Goal: Register for event/course

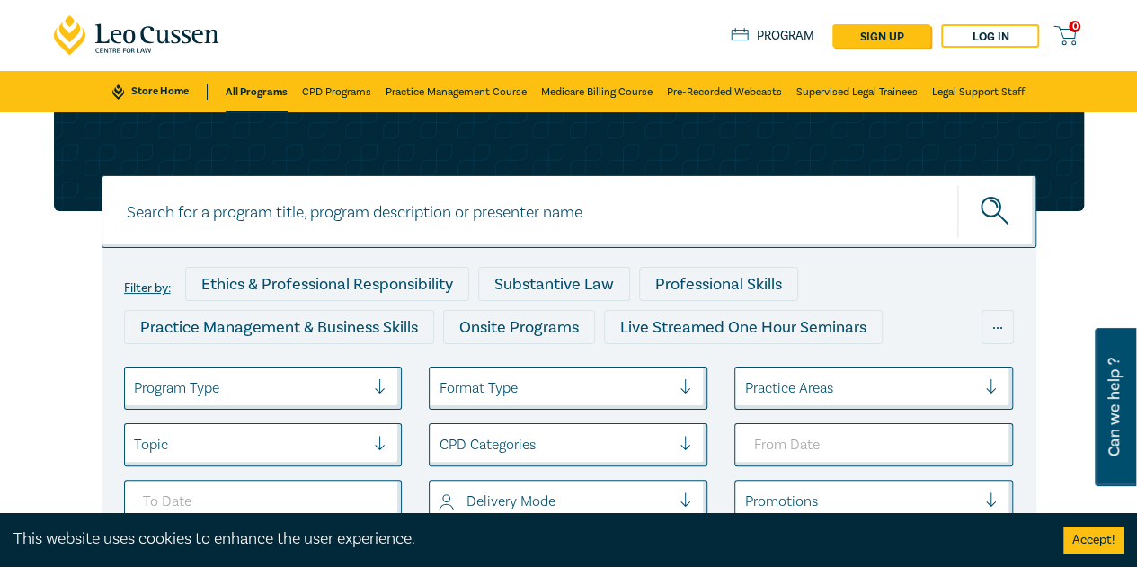
click at [342, 386] on div at bounding box center [250, 388] width 232 height 23
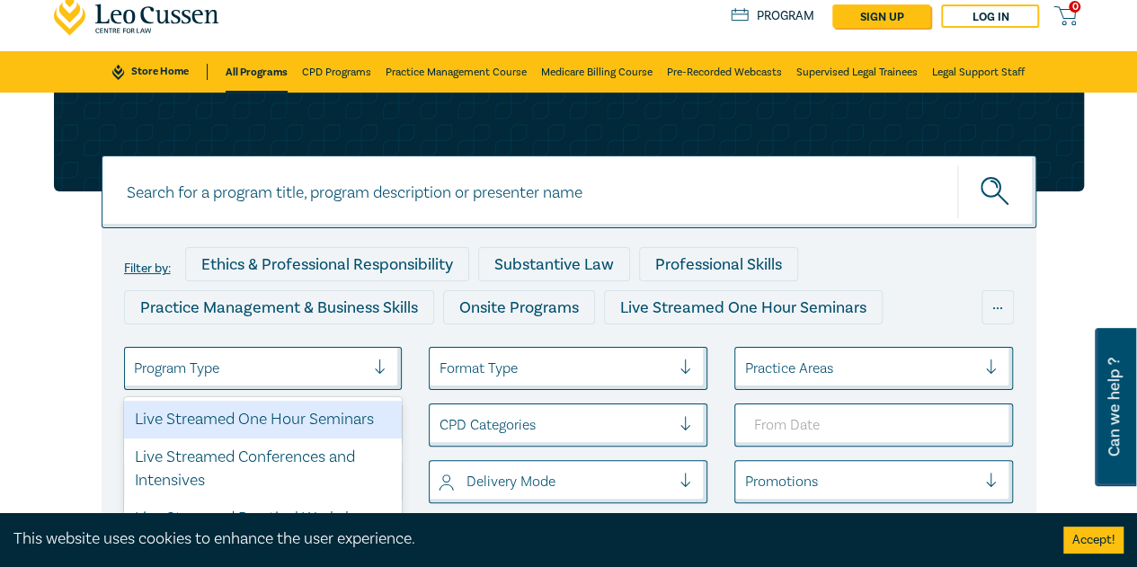
scroll to position [75, 0]
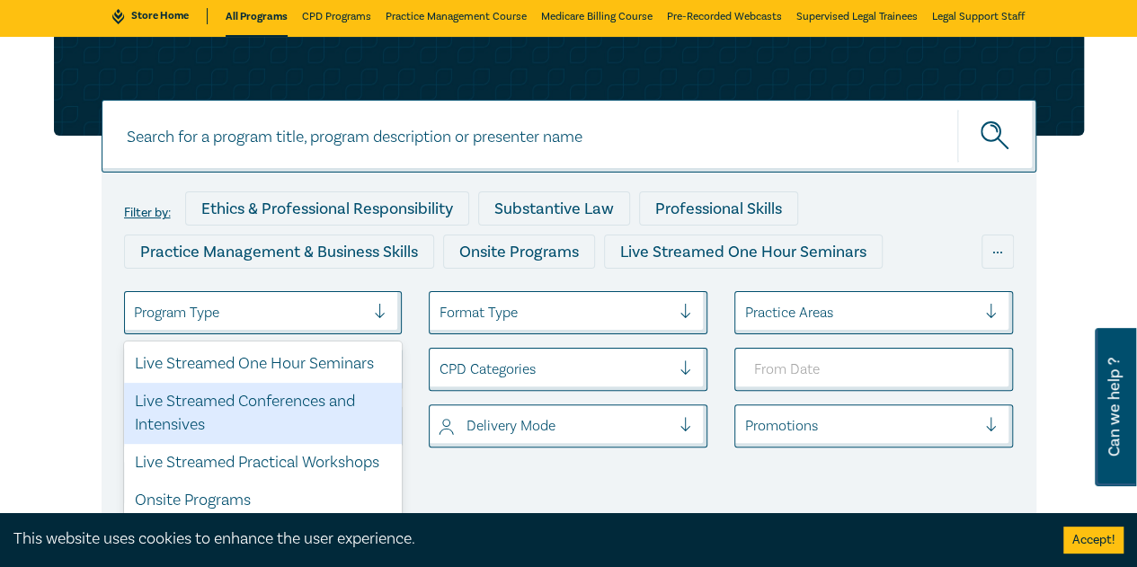
click at [271, 404] on div "Live Streamed Conferences and Intensives" at bounding box center [263, 413] width 279 height 61
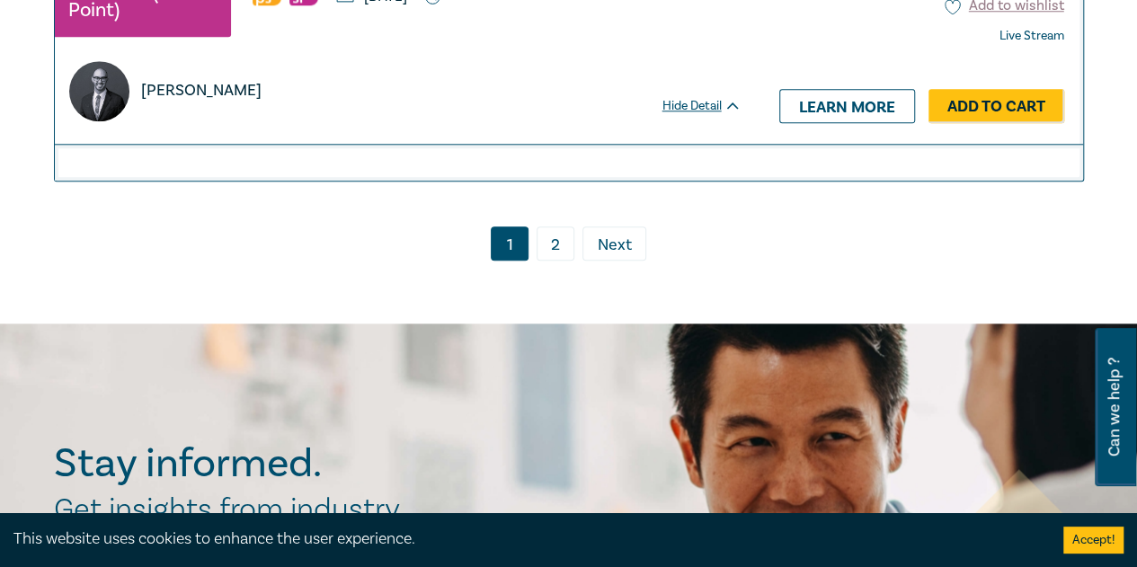
click at [558, 230] on link "2" at bounding box center [556, 243] width 38 height 34
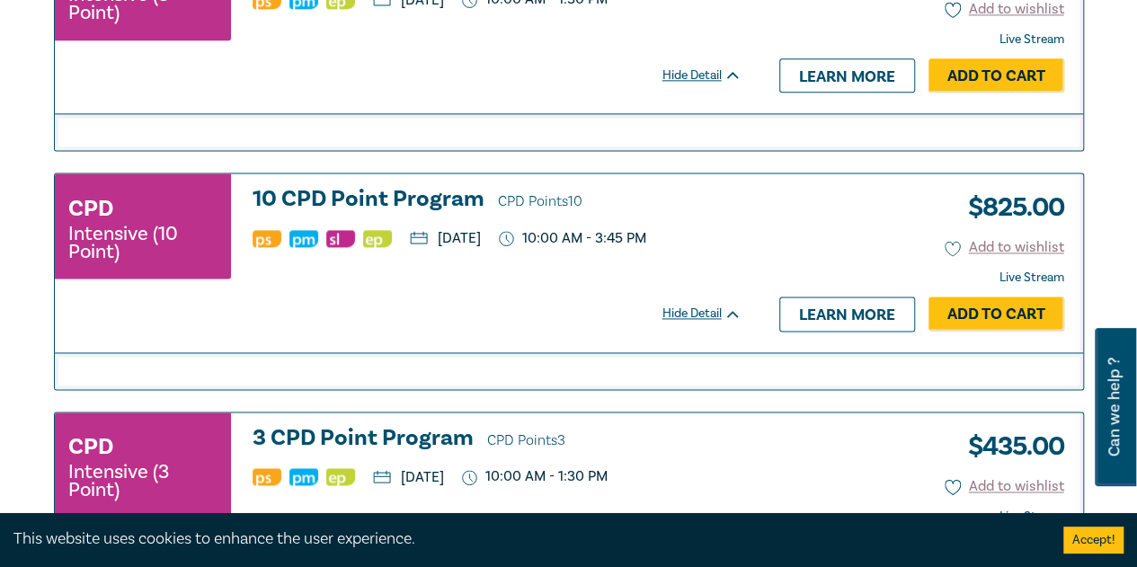
scroll to position [938, 0]
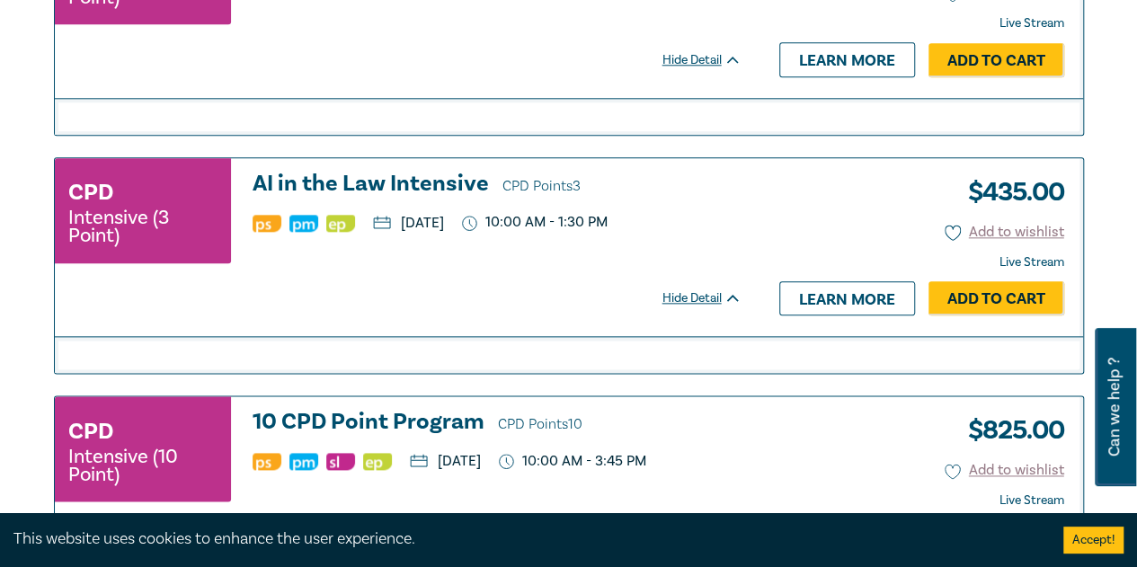
click at [366, 176] on h3 "AI in the Law Intensive CPD Points 3" at bounding box center [497, 185] width 489 height 27
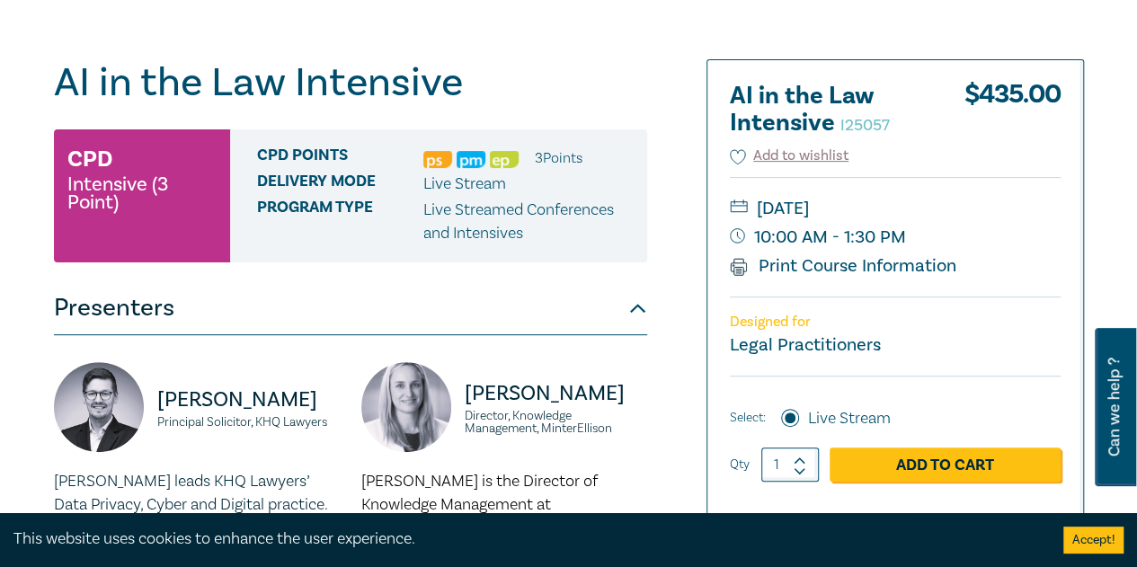
scroll to position [449, 0]
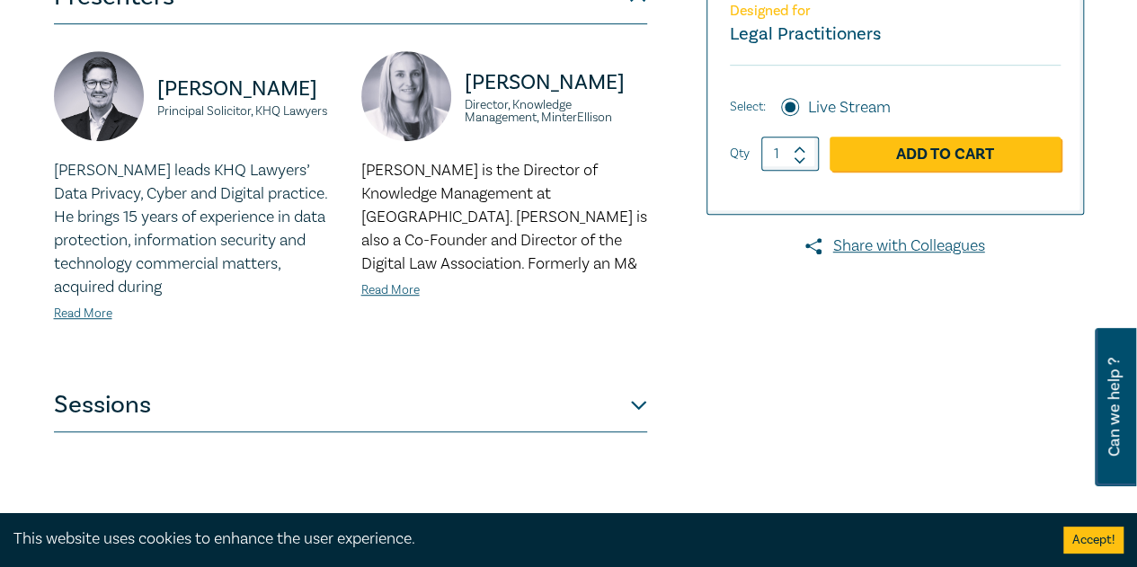
drag, startPoint x: 611, startPoint y: 381, endPoint x: 628, endPoint y: 404, distance: 28.2
click at [615, 386] on button "Sessions" at bounding box center [350, 405] width 593 height 54
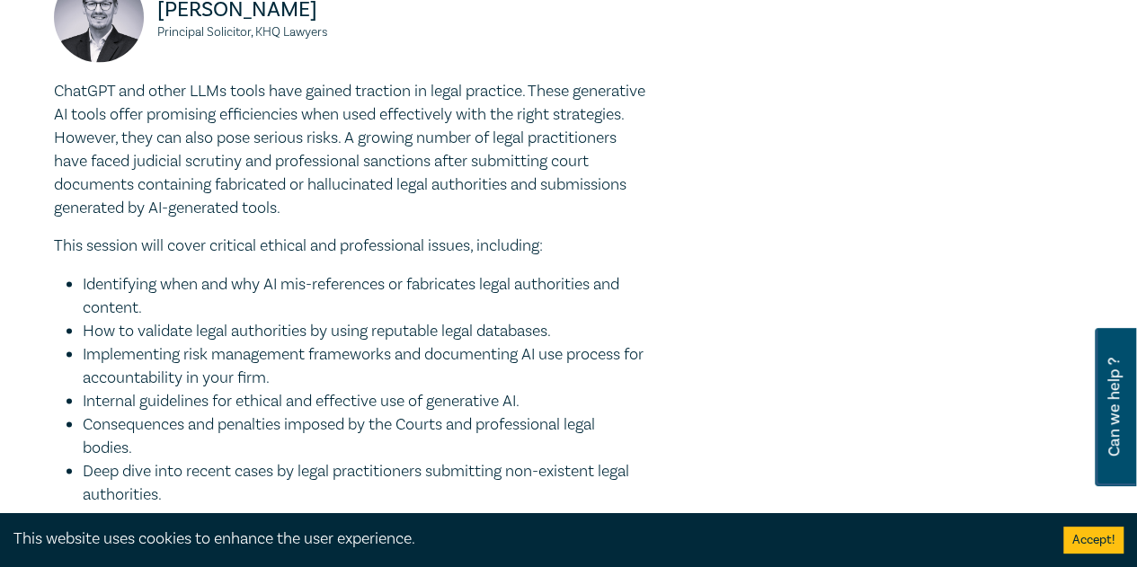
scroll to position [1797, 0]
